Goal: Transaction & Acquisition: Purchase product/service

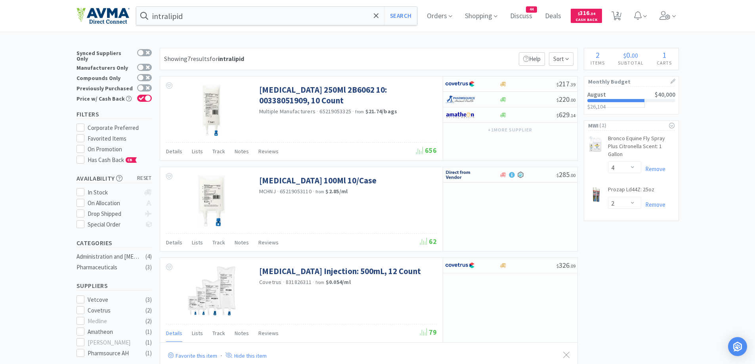
select select "4"
select select "2"
click at [431, 13] on span "Orders" at bounding box center [440, 16] width 32 height 32
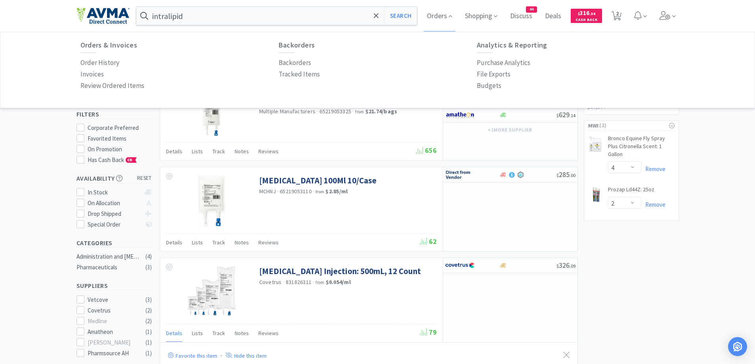
click at [96, 61] on p "Order History" at bounding box center [99, 62] width 39 height 11
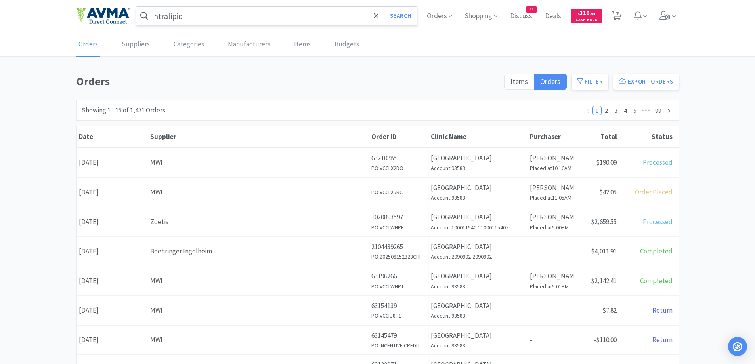
click at [229, 24] on input "intralipid" at bounding box center [276, 16] width 281 height 18
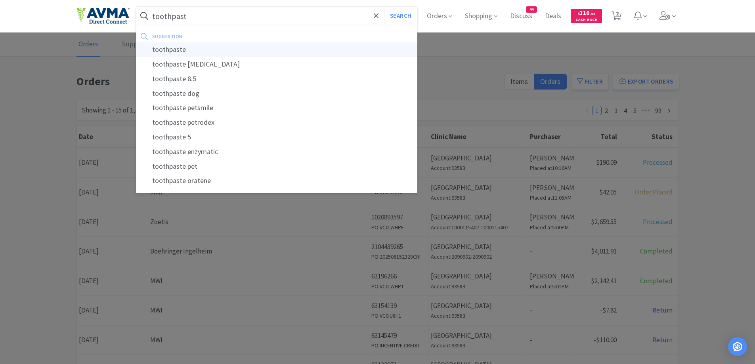
type input "toothpaste"
select select "4"
select select "2"
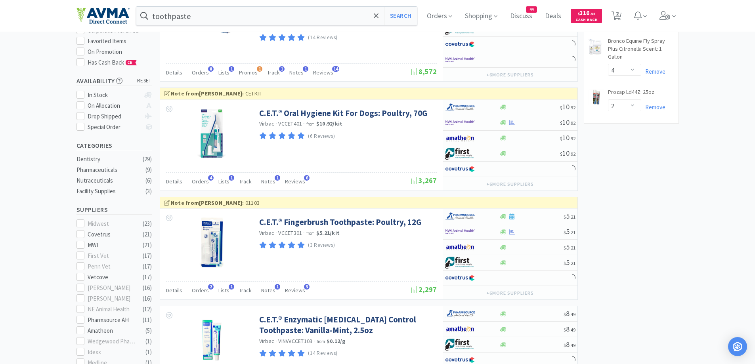
scroll to position [158, 0]
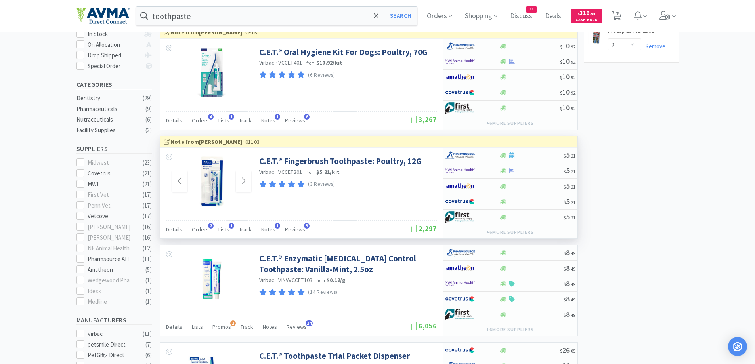
click at [248, 193] on div at bounding box center [211, 182] width 79 height 52
click at [247, 188] on span at bounding box center [243, 181] width 15 height 22
click at [245, 186] on span at bounding box center [243, 181] width 15 height 22
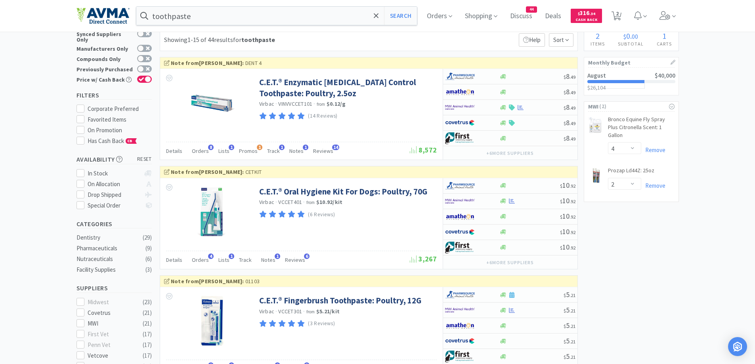
scroll to position [0, 0]
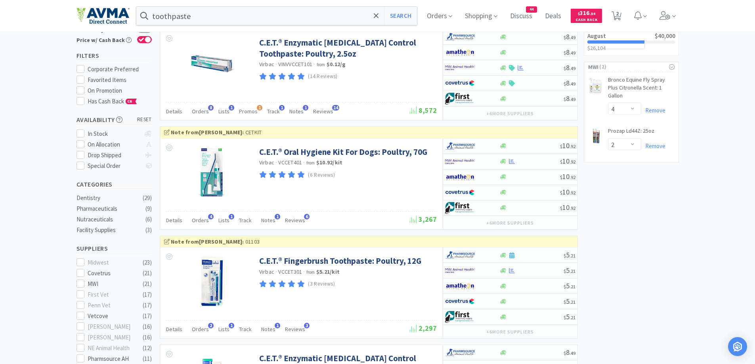
scroll to position [50, 0]
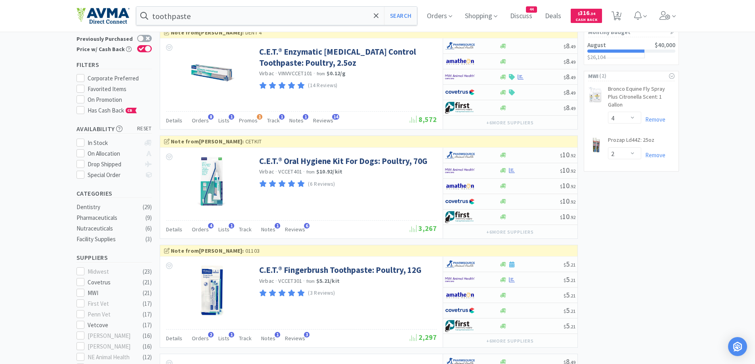
click at [259, 17] on input "toothpaste" at bounding box center [276, 16] width 281 height 18
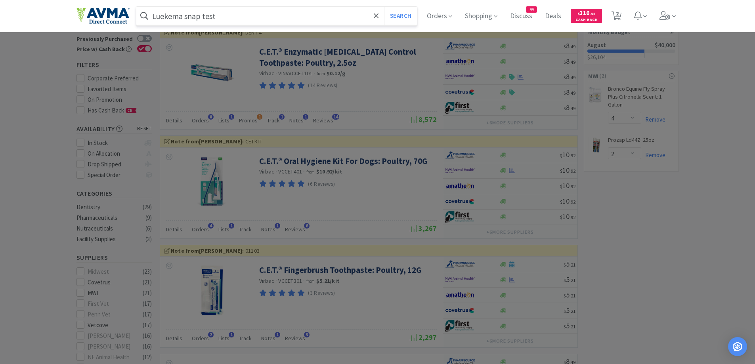
click at [384, 7] on button "Search" at bounding box center [400, 16] width 33 height 18
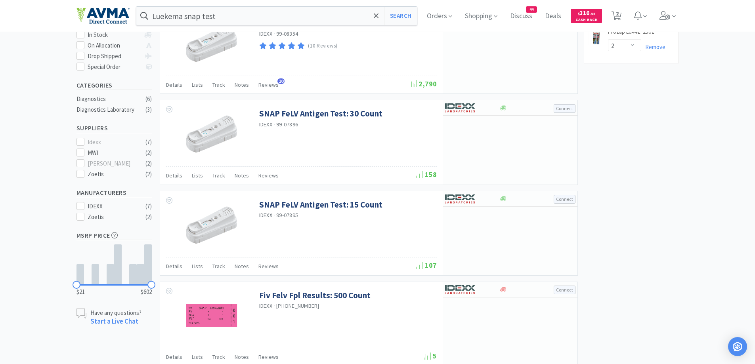
scroll to position [158, 0]
click at [674, 227] on div "× Filter Results Synced Suppliers Only Manufacturers Only Compounds Only Previo…" at bounding box center [377, 322] width 602 height 867
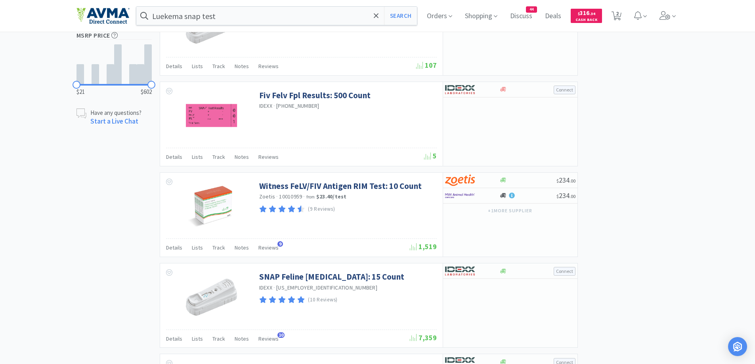
scroll to position [178, 0]
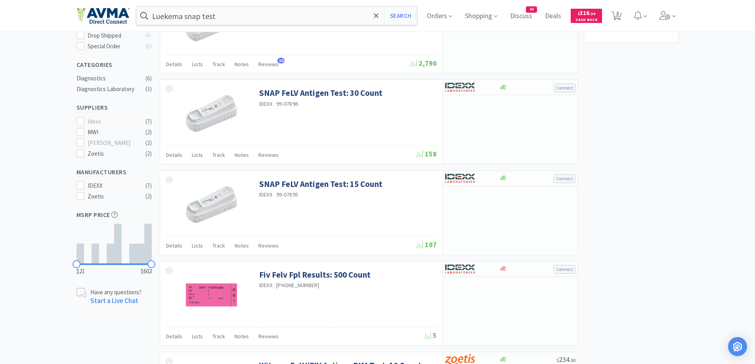
click at [674, 227] on div "× Filter Results Synced Suppliers Only Manufacturers Only Compounds Only Previo…" at bounding box center [377, 303] width 602 height 867
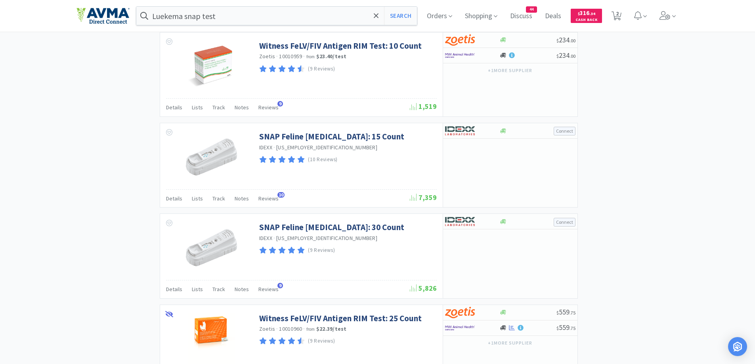
scroll to position [575, 0]
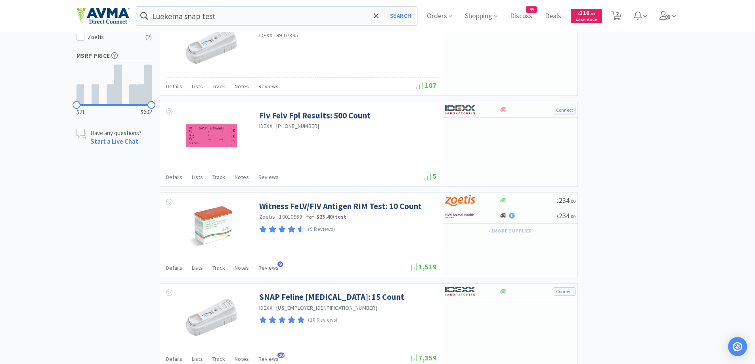
scroll to position [475, 0]
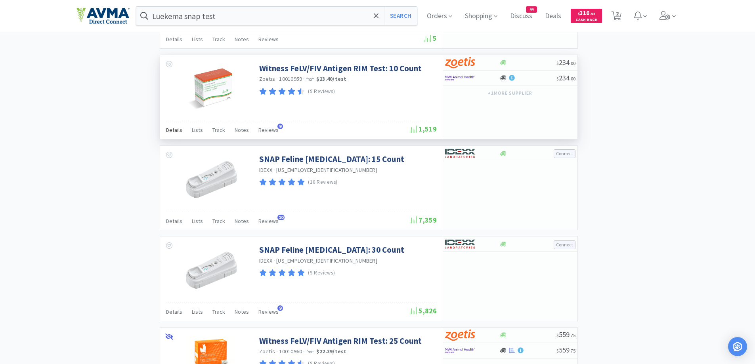
click at [174, 132] on span "Details" at bounding box center [174, 129] width 16 height 7
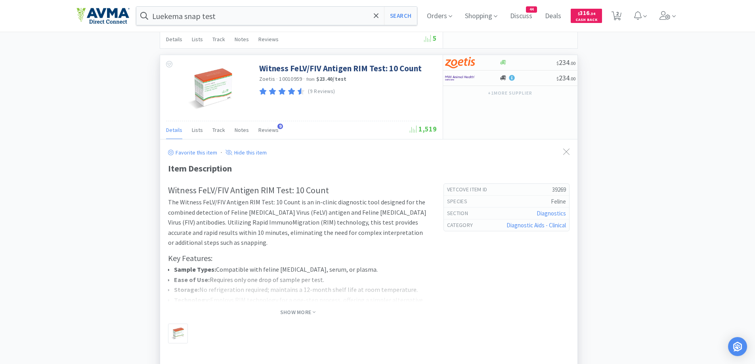
click at [304, 317] on span "Show More" at bounding box center [297, 312] width 35 height 10
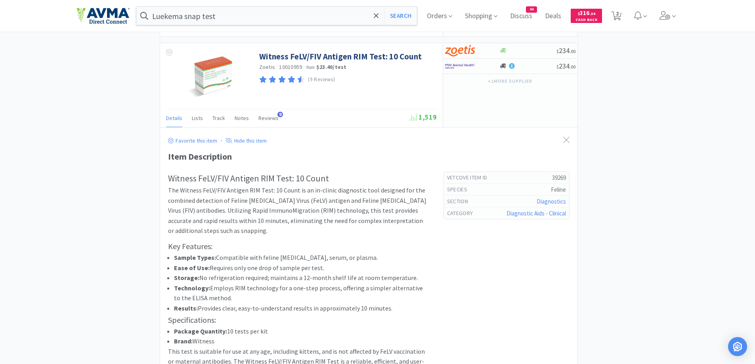
scroll to position [396, 0]
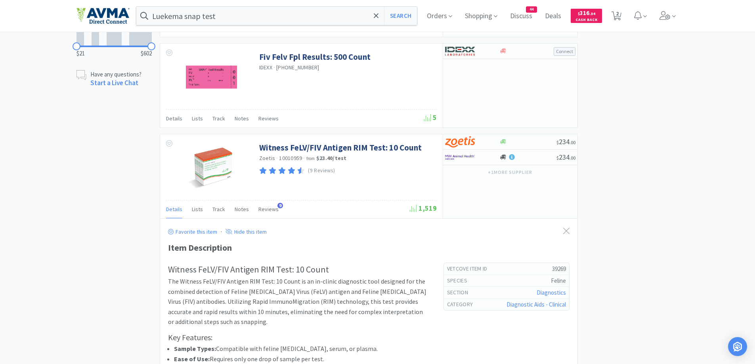
click at [683, 150] on div "× Filter Results Synced Suppliers Only Manufacturers Only Compounds Only Previo…" at bounding box center [377, 259] width 755 height 1215
click at [754, 211] on div "× Filter Results Synced Suppliers Only Manufacturers Only Compounds Only Previo…" at bounding box center [377, 259] width 755 height 1214
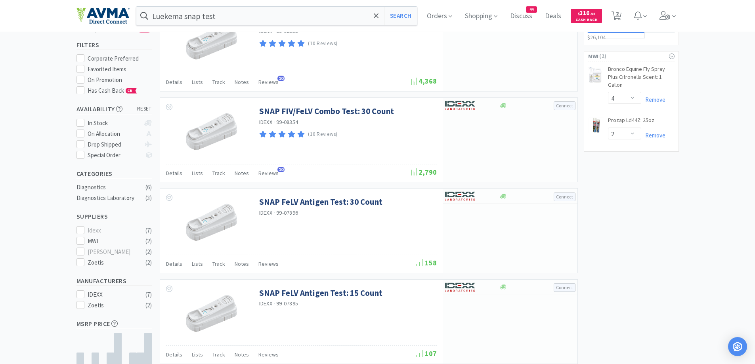
scroll to position [0, 0]
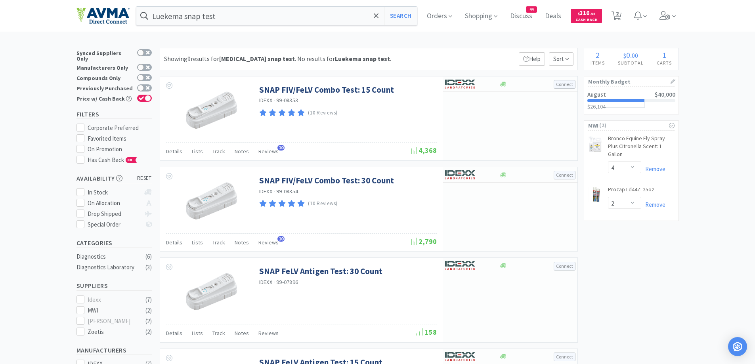
type input "toothpaste"
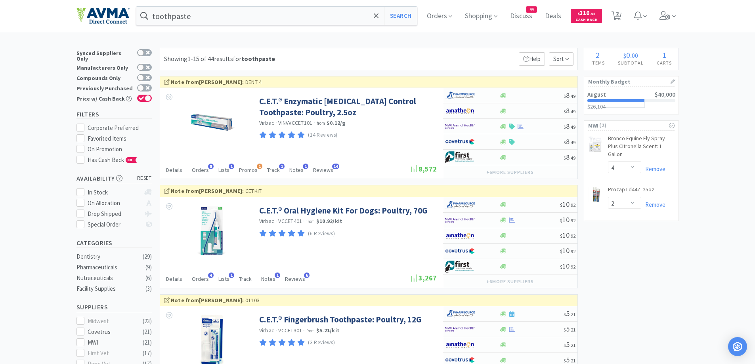
scroll to position [50, 0]
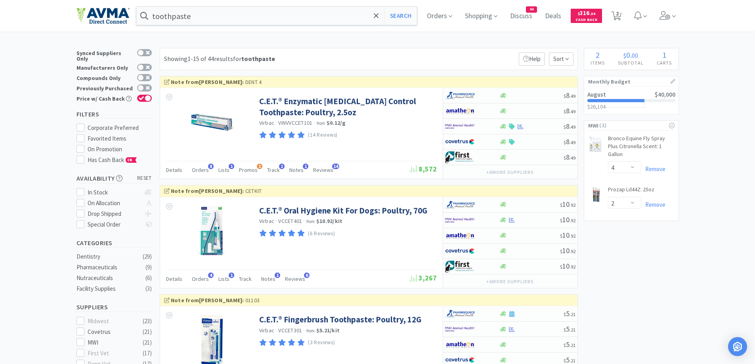
scroll to position [79, 0]
